Goal: Information Seeking & Learning: Learn about a topic

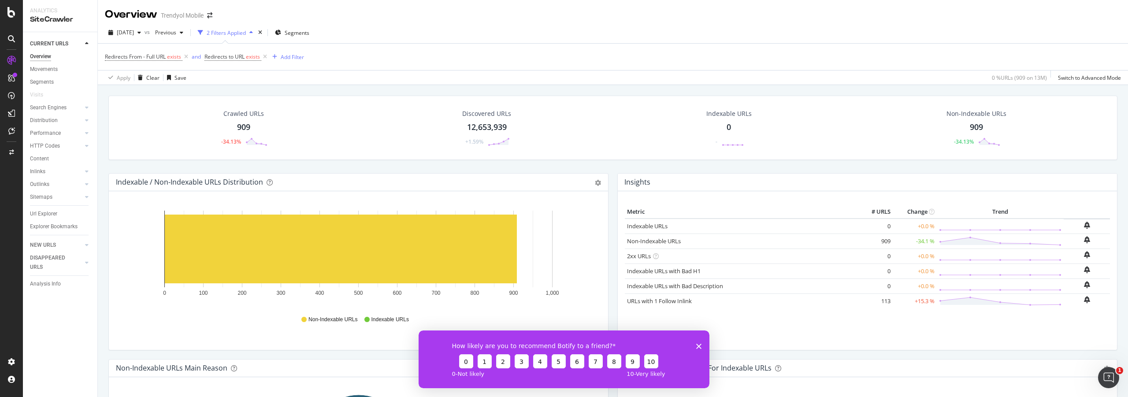
click at [53, 214] on div "Url Explorer" at bounding box center [43, 213] width 27 height 9
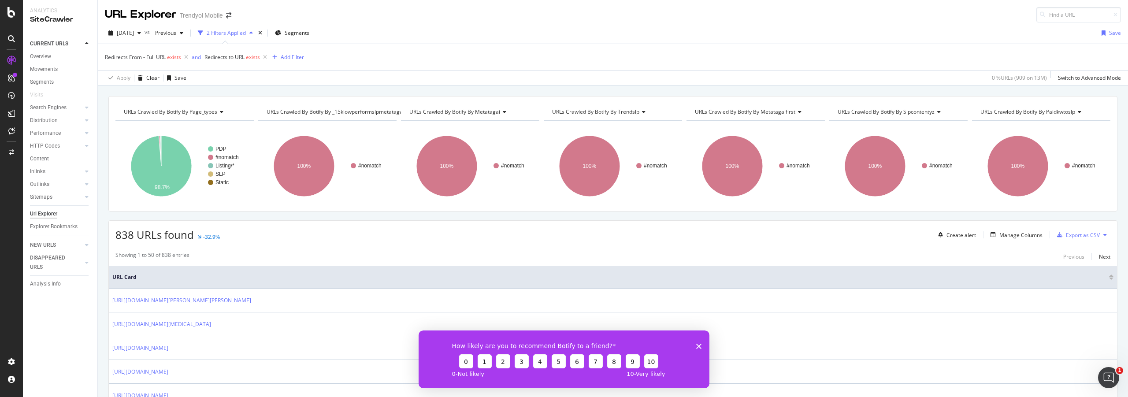
click at [700, 346] on icon "Close survey" at bounding box center [698, 345] width 5 height 5
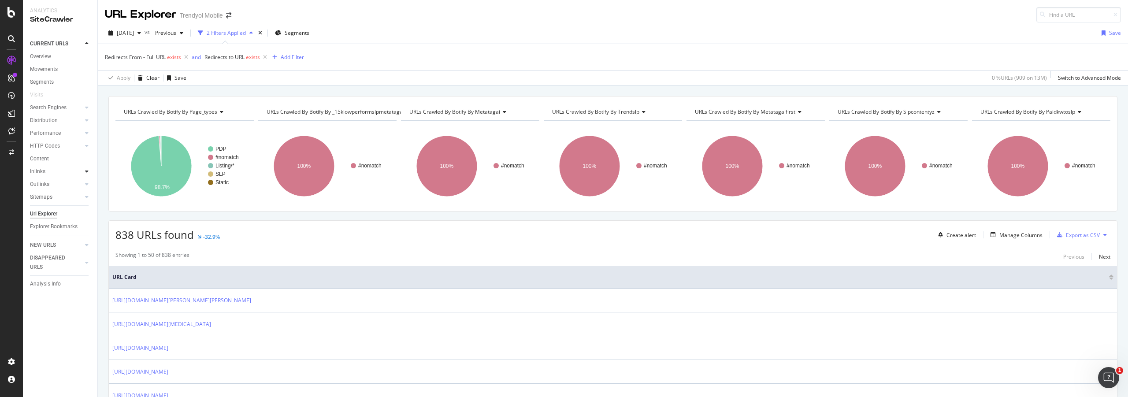
click at [87, 171] on icon at bounding box center [87, 171] width 4 height 5
click at [86, 170] on icon at bounding box center [87, 171] width 4 height 5
click at [50, 54] on div "Overview" at bounding box center [40, 56] width 21 height 9
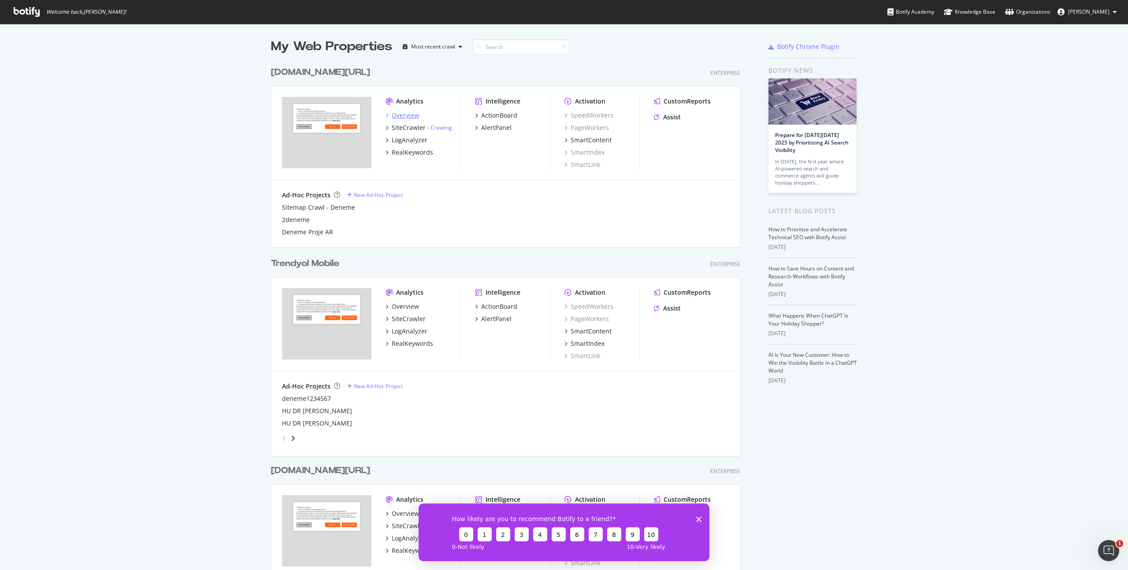
click at [414, 117] on div "Overview" at bounding box center [405, 115] width 27 height 9
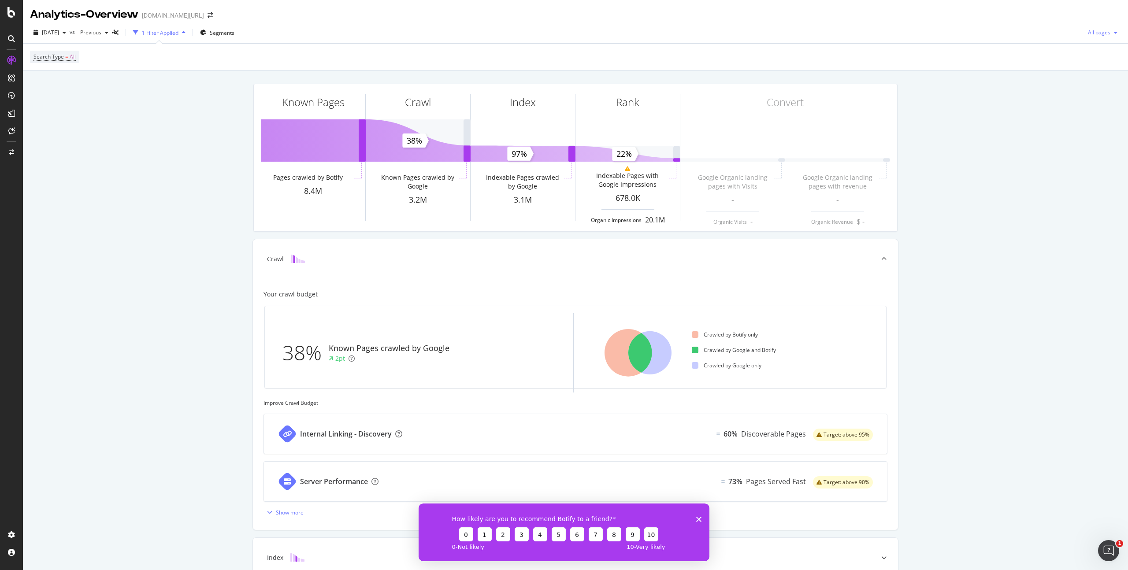
click at [1102, 31] on span "All pages" at bounding box center [1097, 32] width 26 height 7
click at [1030, 157] on div "Known Pages Pages crawled by Botify 8.4M Crawl Known Pages crawled by Google 3.…" at bounding box center [575, 366] width 1105 height 593
click at [15, 11] on icon at bounding box center [11, 12] width 8 height 11
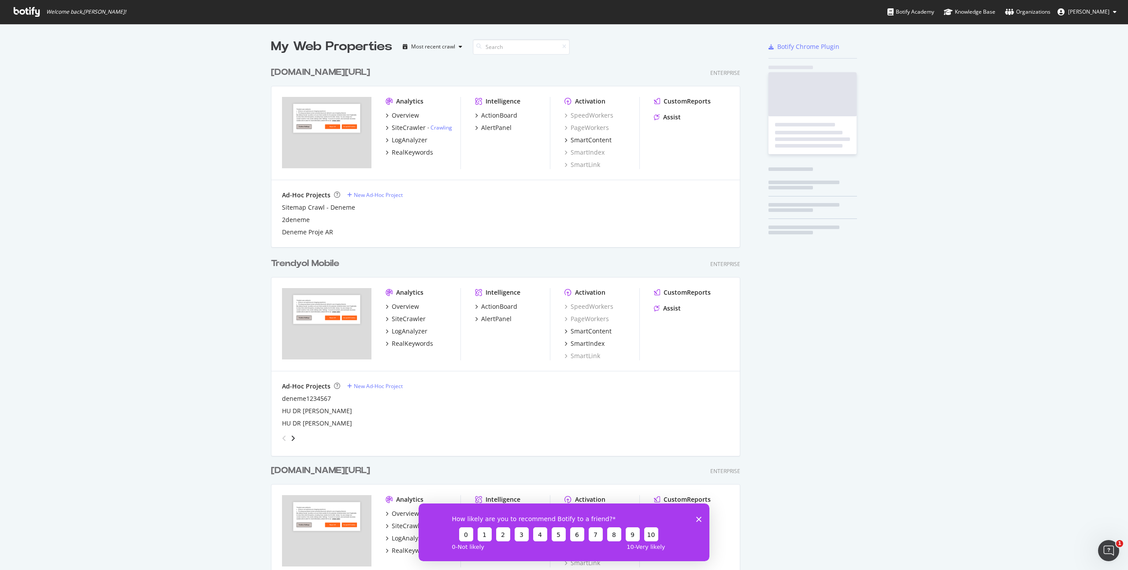
scroll to position [570, 1128]
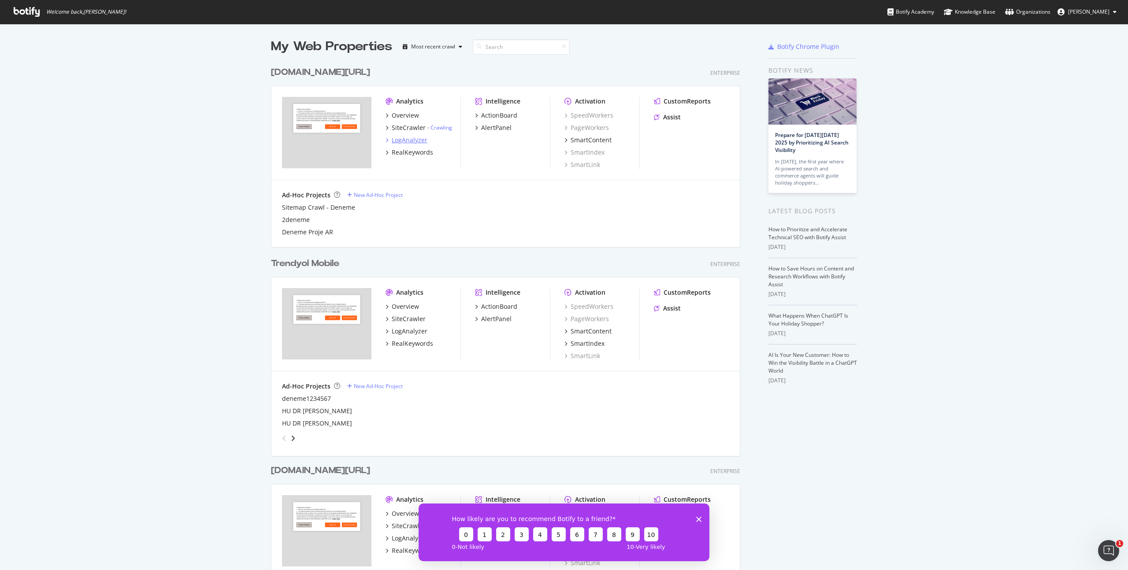
click at [406, 141] on div "LogAnalyzer" at bounding box center [410, 140] width 36 height 9
